Goal: Transaction & Acquisition: Purchase product/service

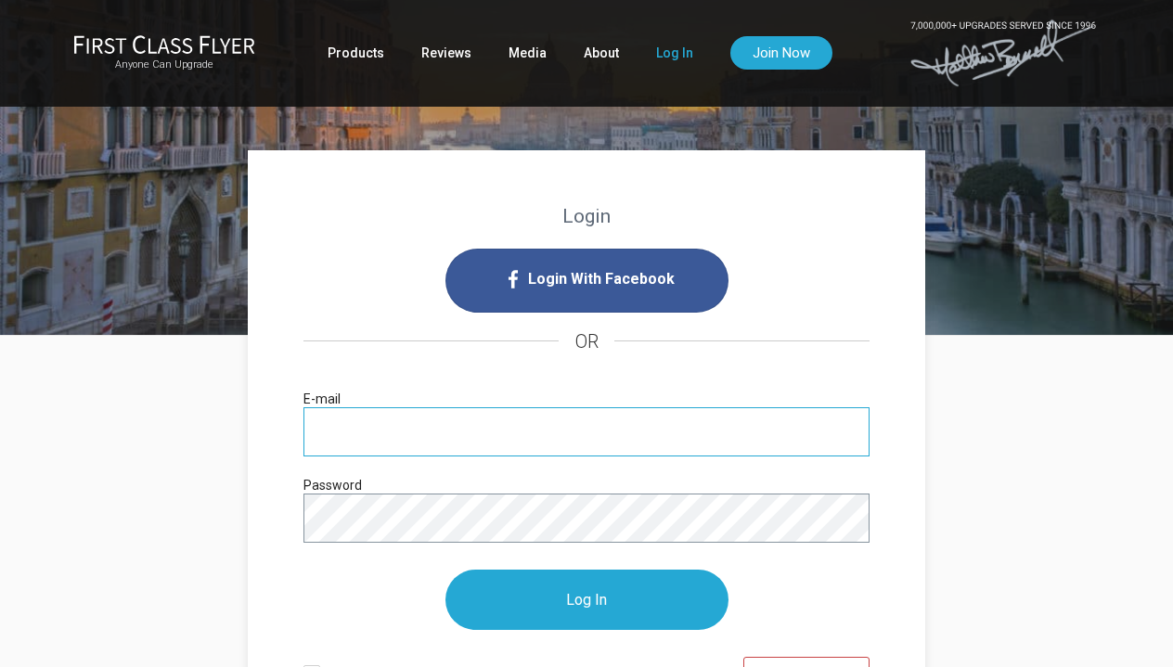
type input "[EMAIL_ADDRESS][DOMAIN_NAME]"
click at [587, 600] on input "Log In" at bounding box center [587, 600] width 283 height 60
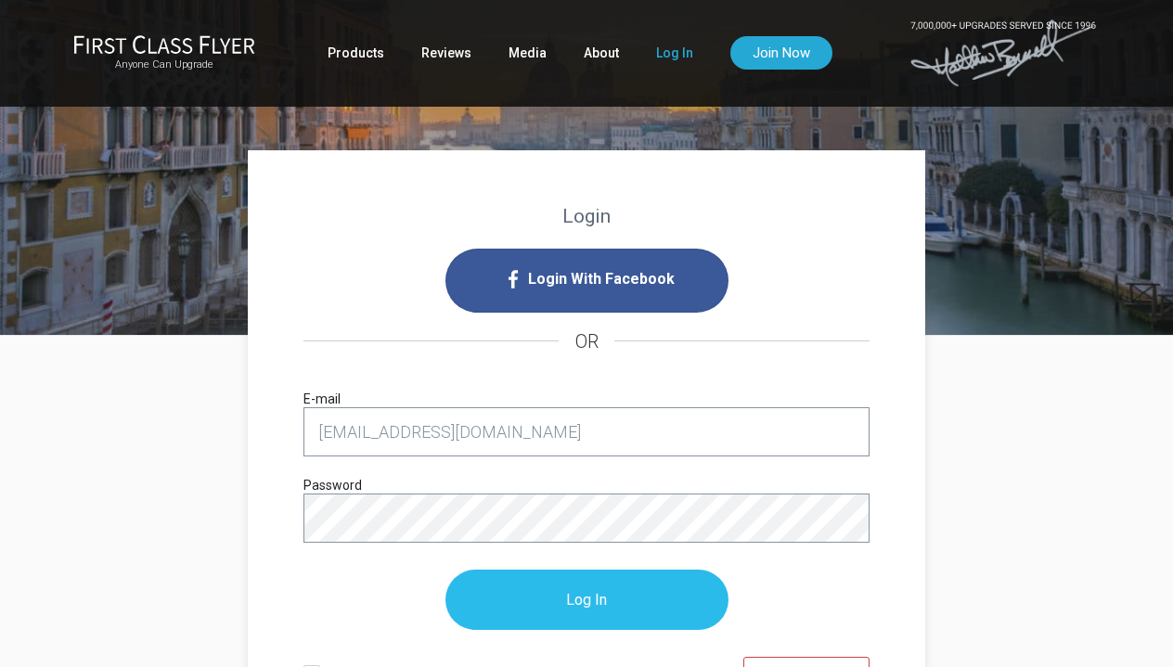
click at [586, 597] on input "Log In" at bounding box center [587, 600] width 283 height 60
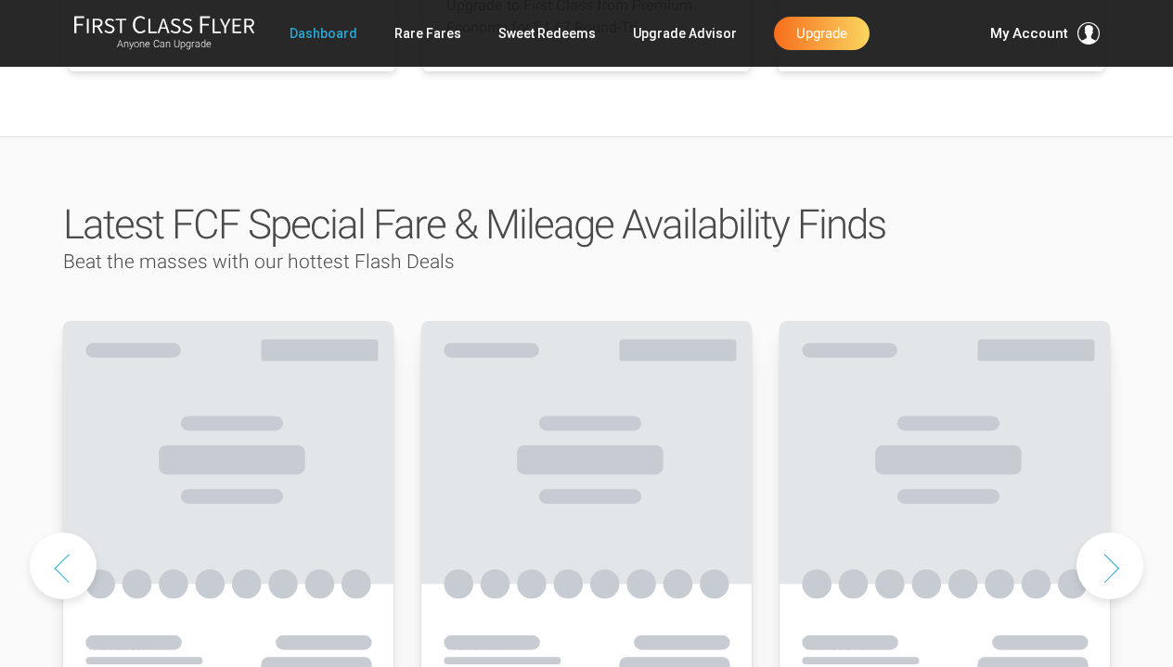
scroll to position [808, 0]
click at [323, 34] on link "Dashboard" at bounding box center [324, 33] width 68 height 33
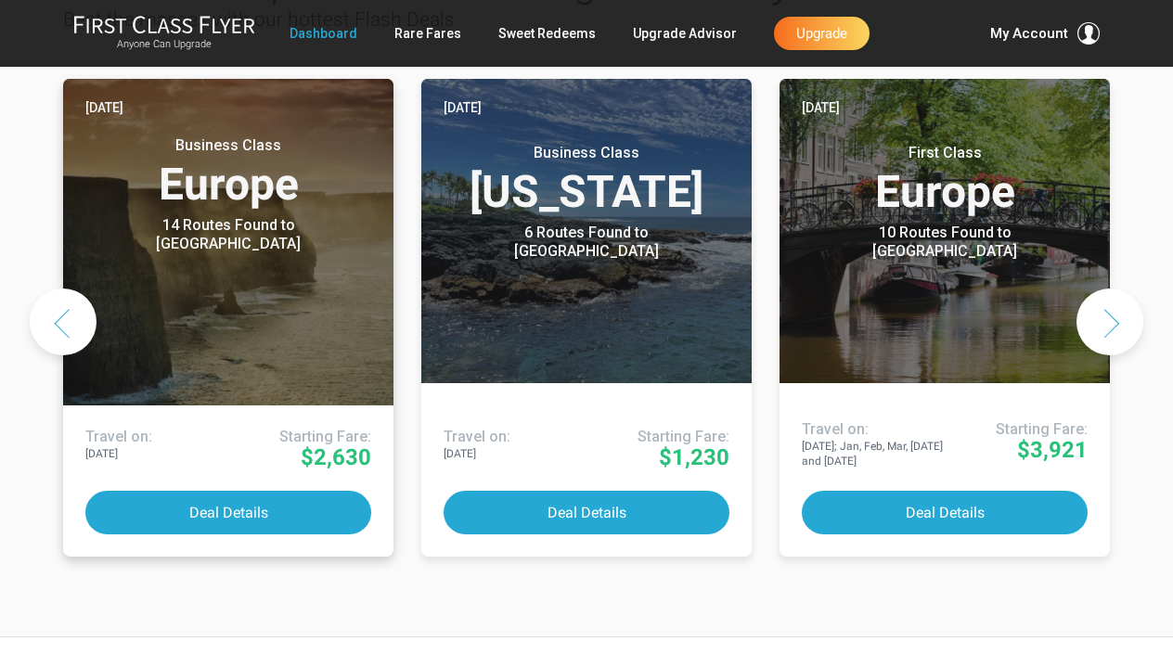
scroll to position [1049, 0]
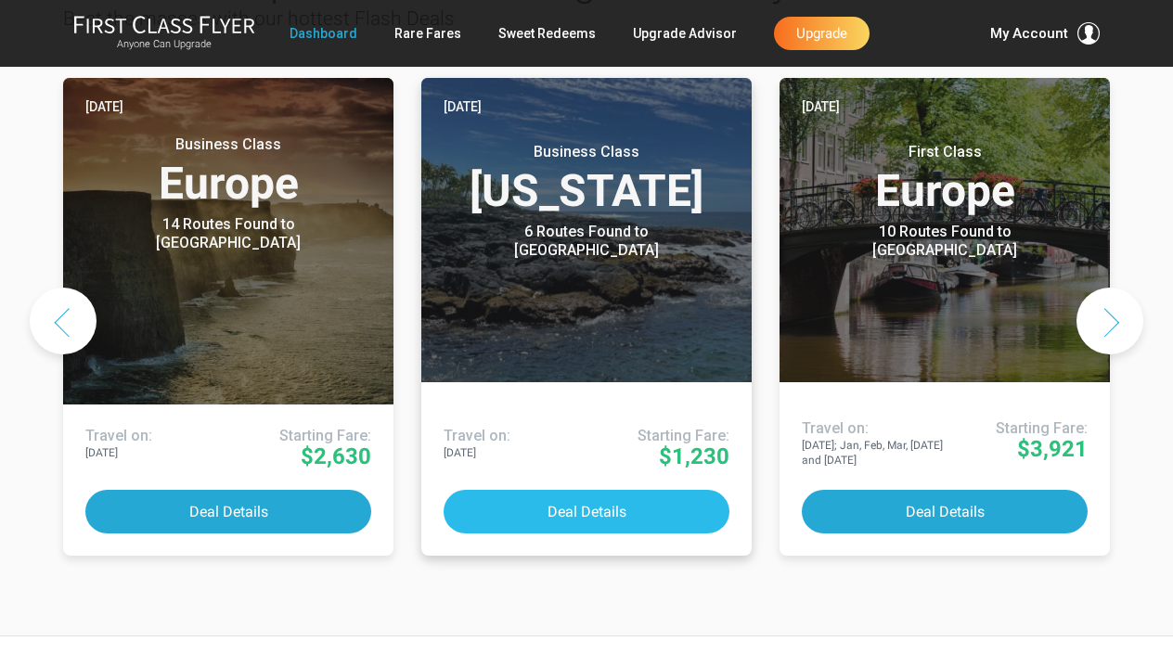
click at [603, 490] on button "Deal Details" at bounding box center [587, 512] width 286 height 44
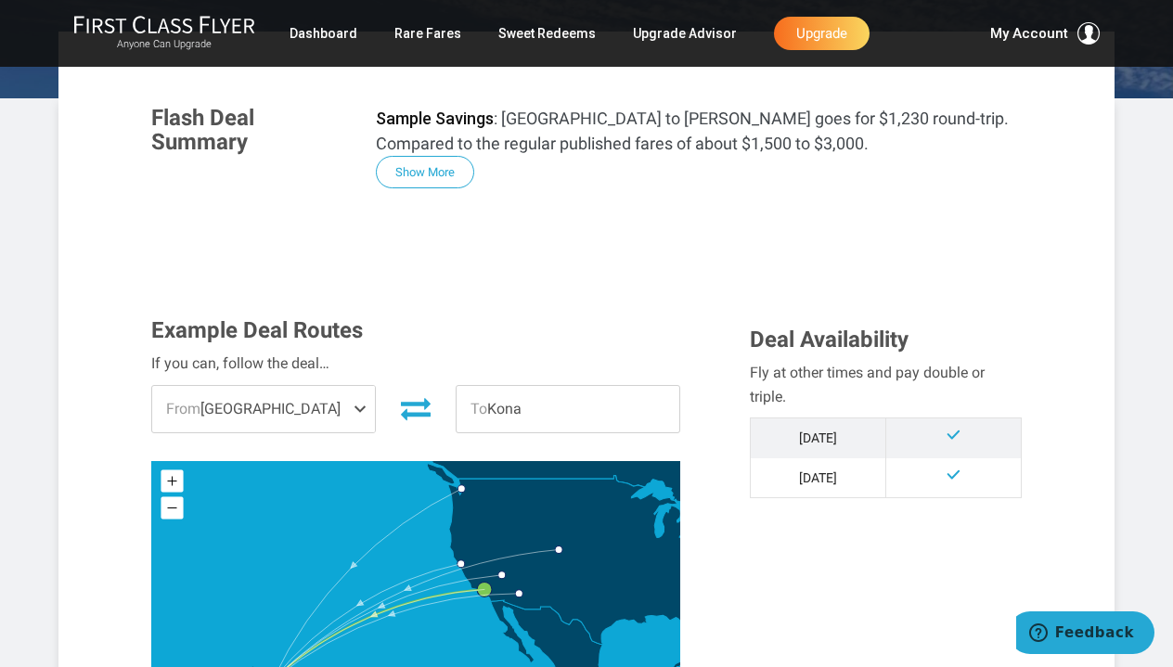
scroll to position [293, 0]
click at [363, 405] on span at bounding box center [364, 408] width 22 height 46
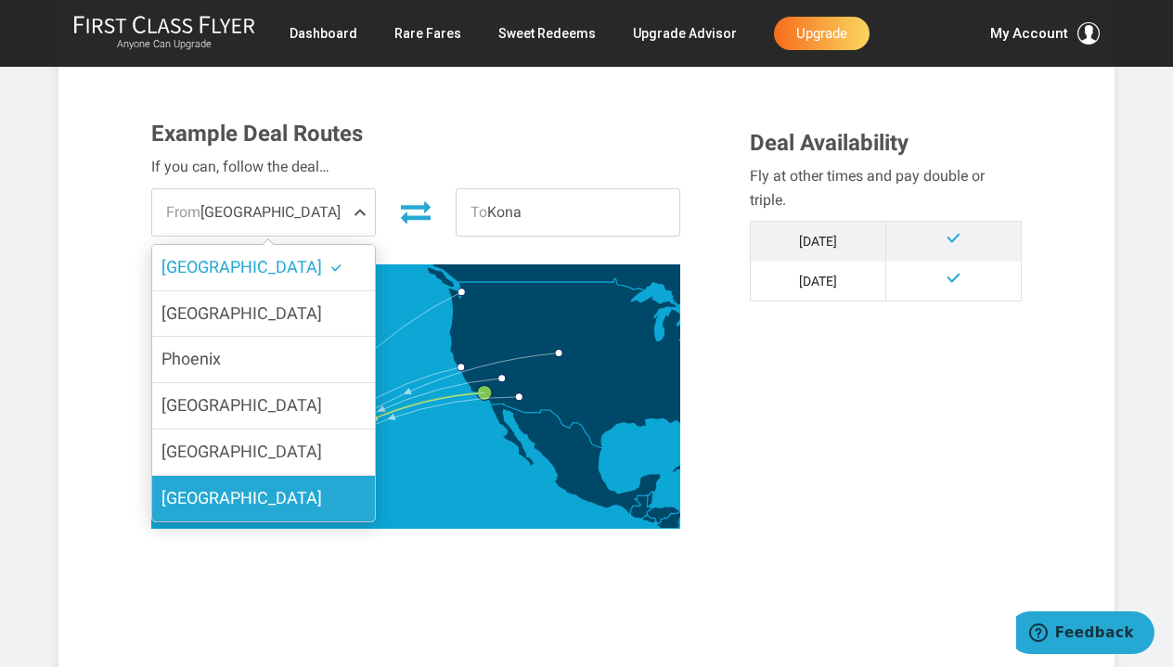
scroll to position [493, 0]
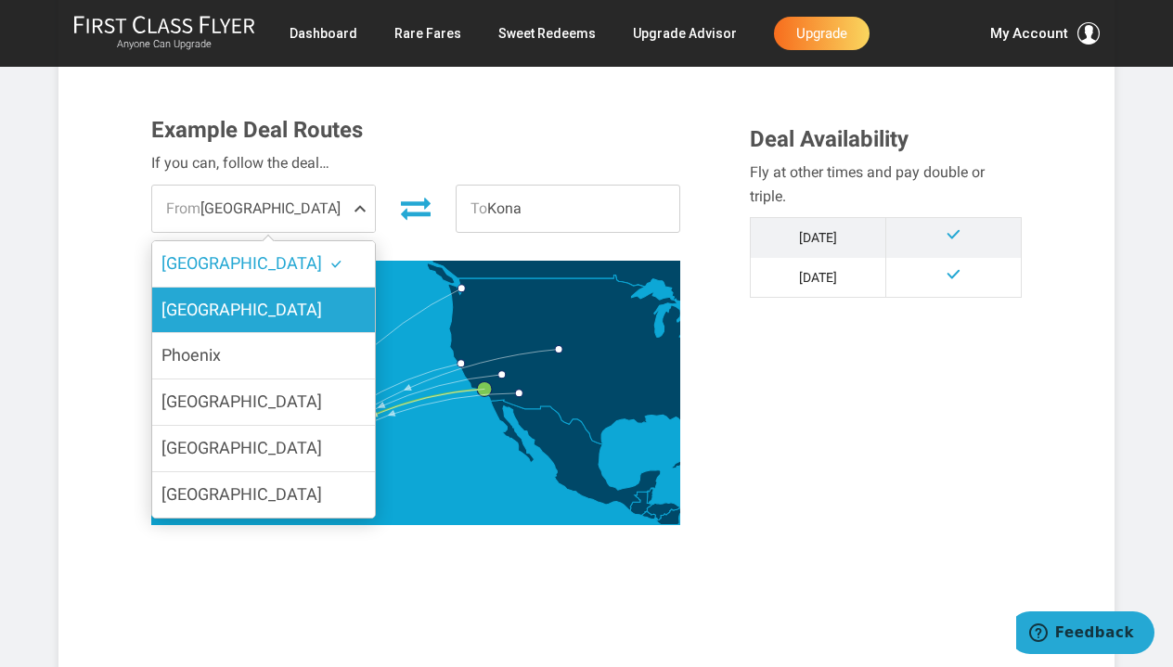
click at [252, 314] on span "San Francisco" at bounding box center [242, 309] width 161 height 19
click at [0, 0] on input "San Francisco" at bounding box center [0, 0] width 0 height 0
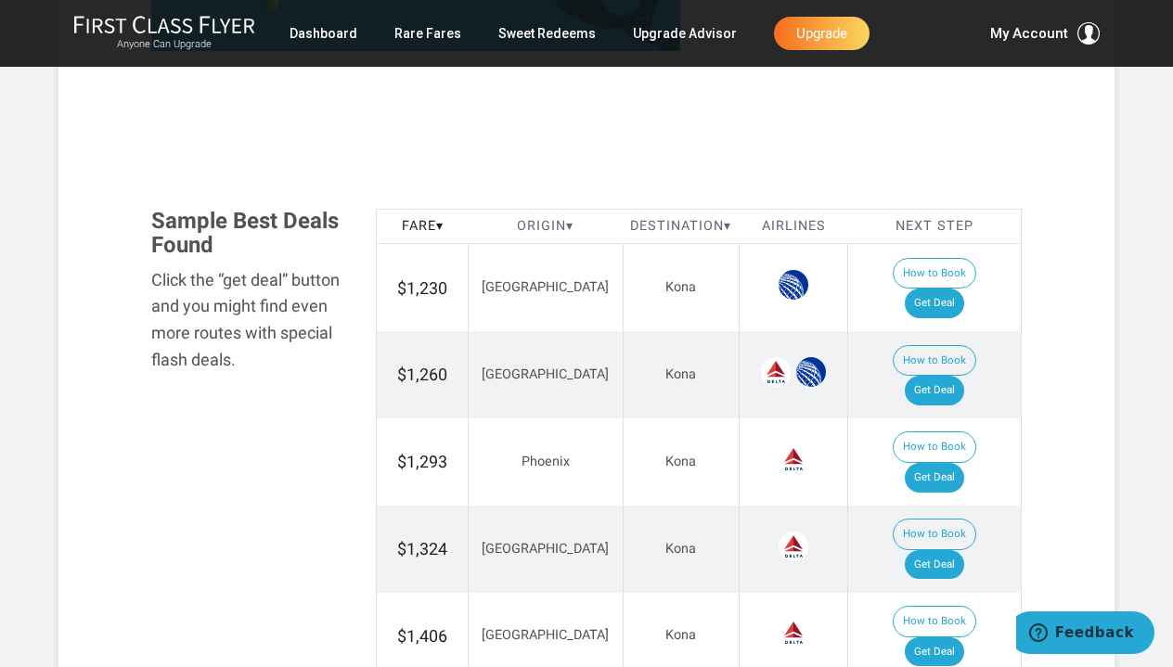
scroll to position [968, 0]
click at [960, 375] on link "Get Deal" at bounding box center [934, 390] width 59 height 30
click at [829, 26] on link "Upgrade" at bounding box center [822, 33] width 96 height 33
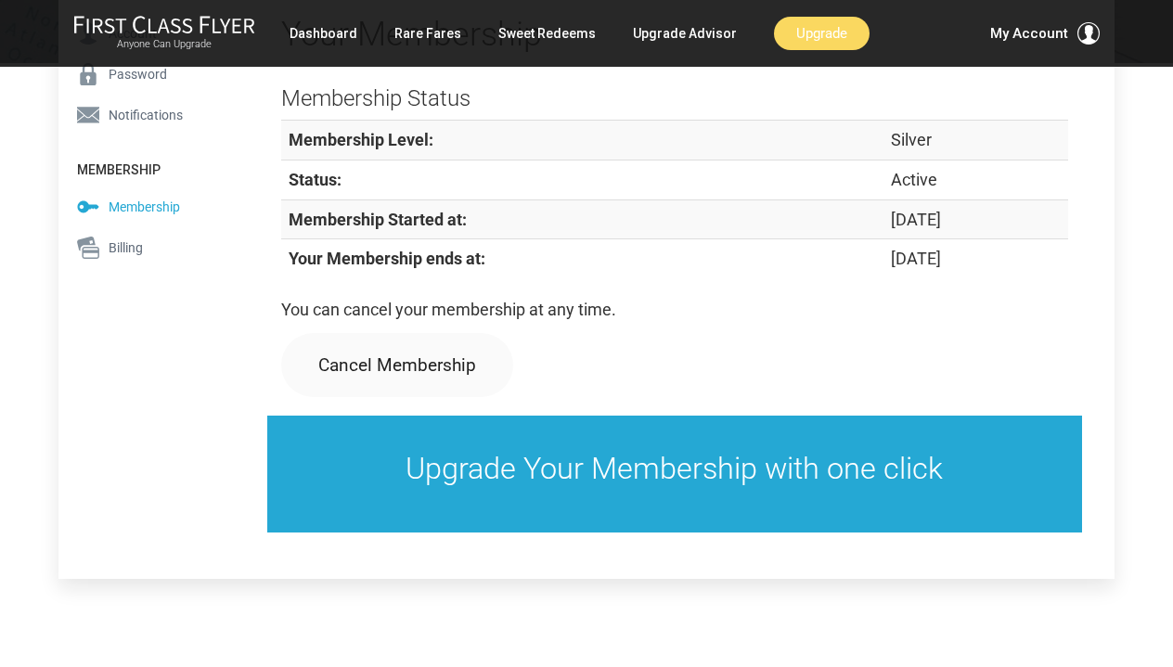
scroll to position [362, 0]
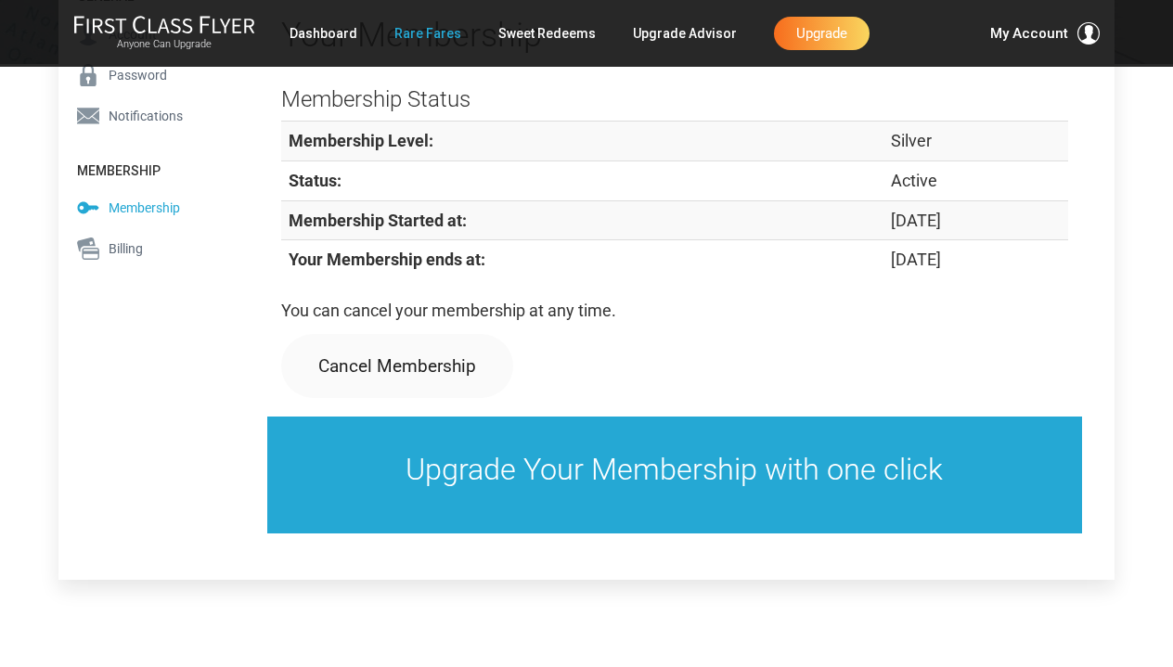
click at [426, 33] on link "Rare Fares" at bounding box center [428, 33] width 67 height 33
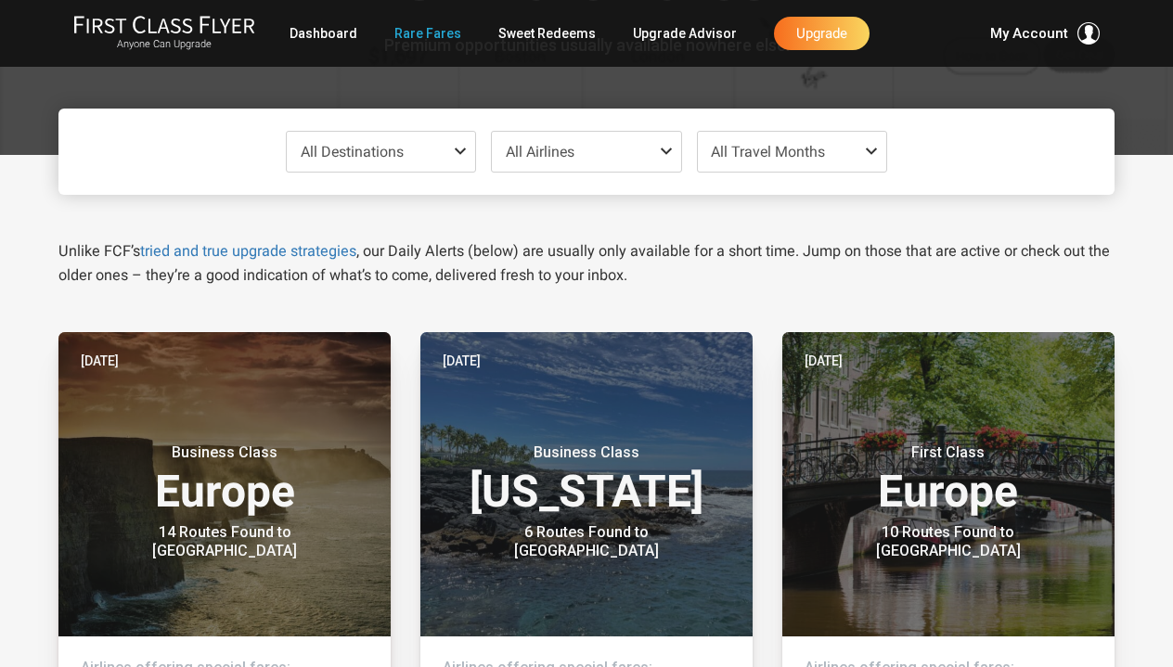
scroll to position [160, 0]
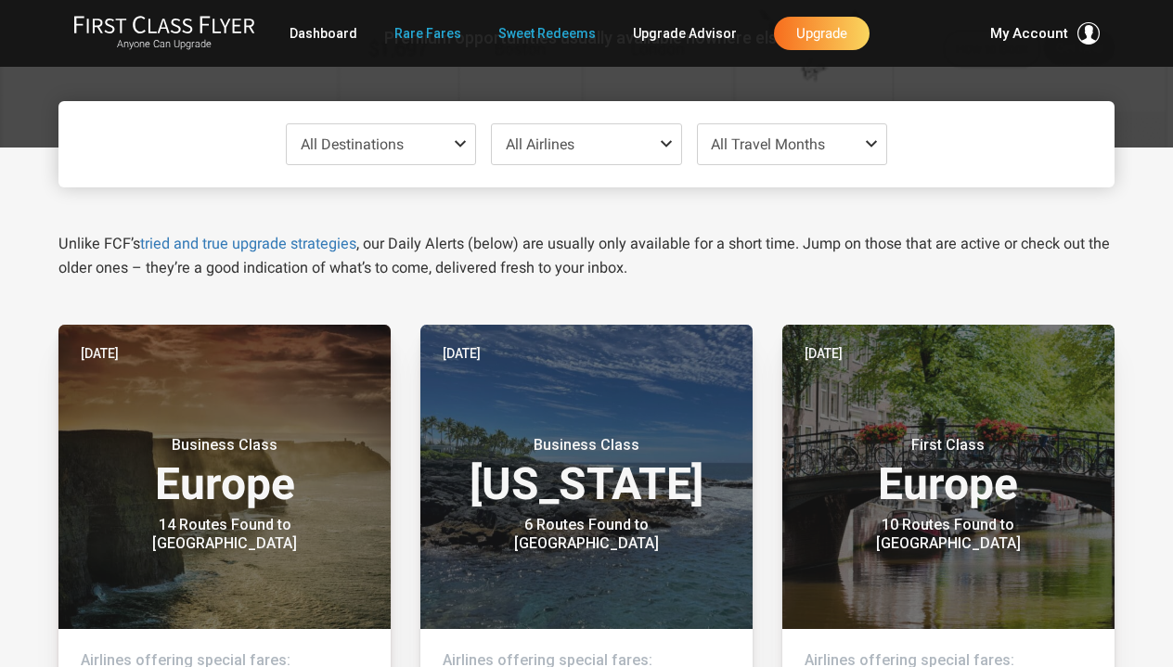
click at [546, 32] on link "Sweet Redeems" at bounding box center [546, 33] width 97 height 33
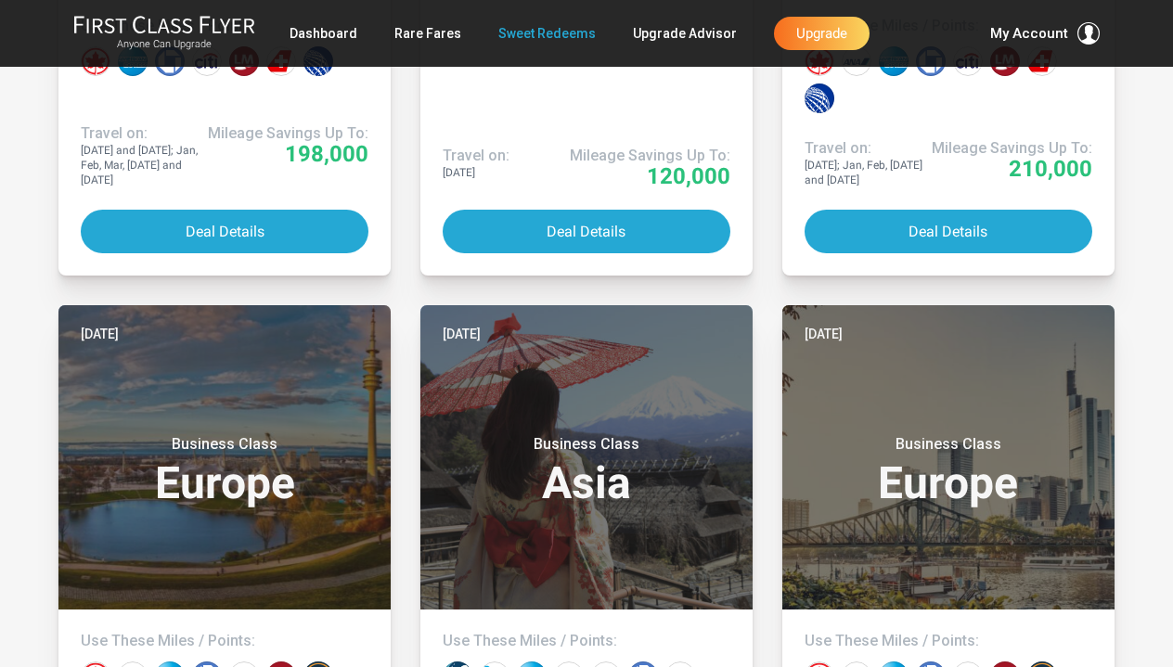
scroll to position [2642, 0]
